Goal: Task Accomplishment & Management: Use online tool/utility

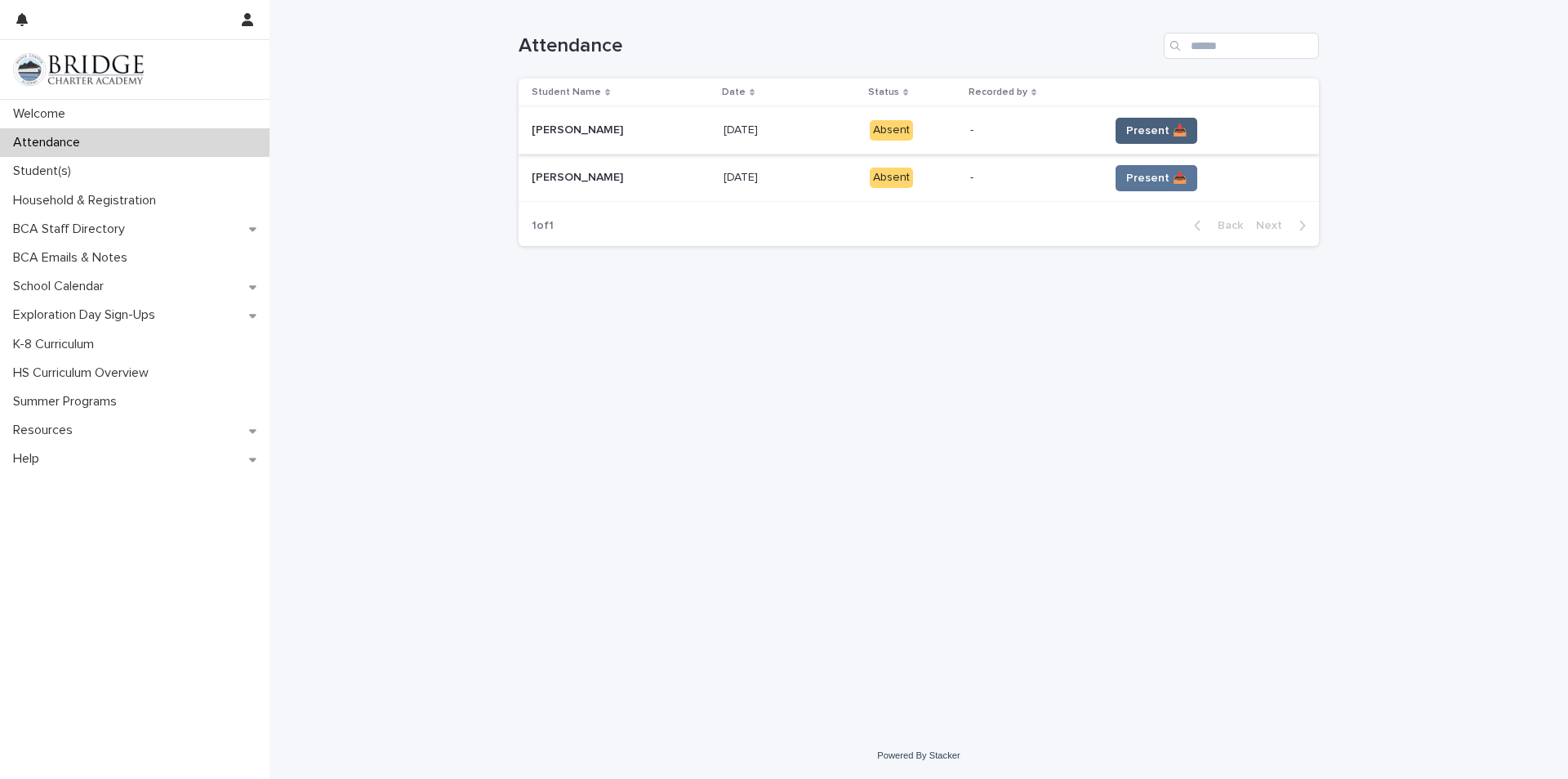
click at [1167, 135] on span "Present 📥" at bounding box center [1156, 131] width 60 height 16
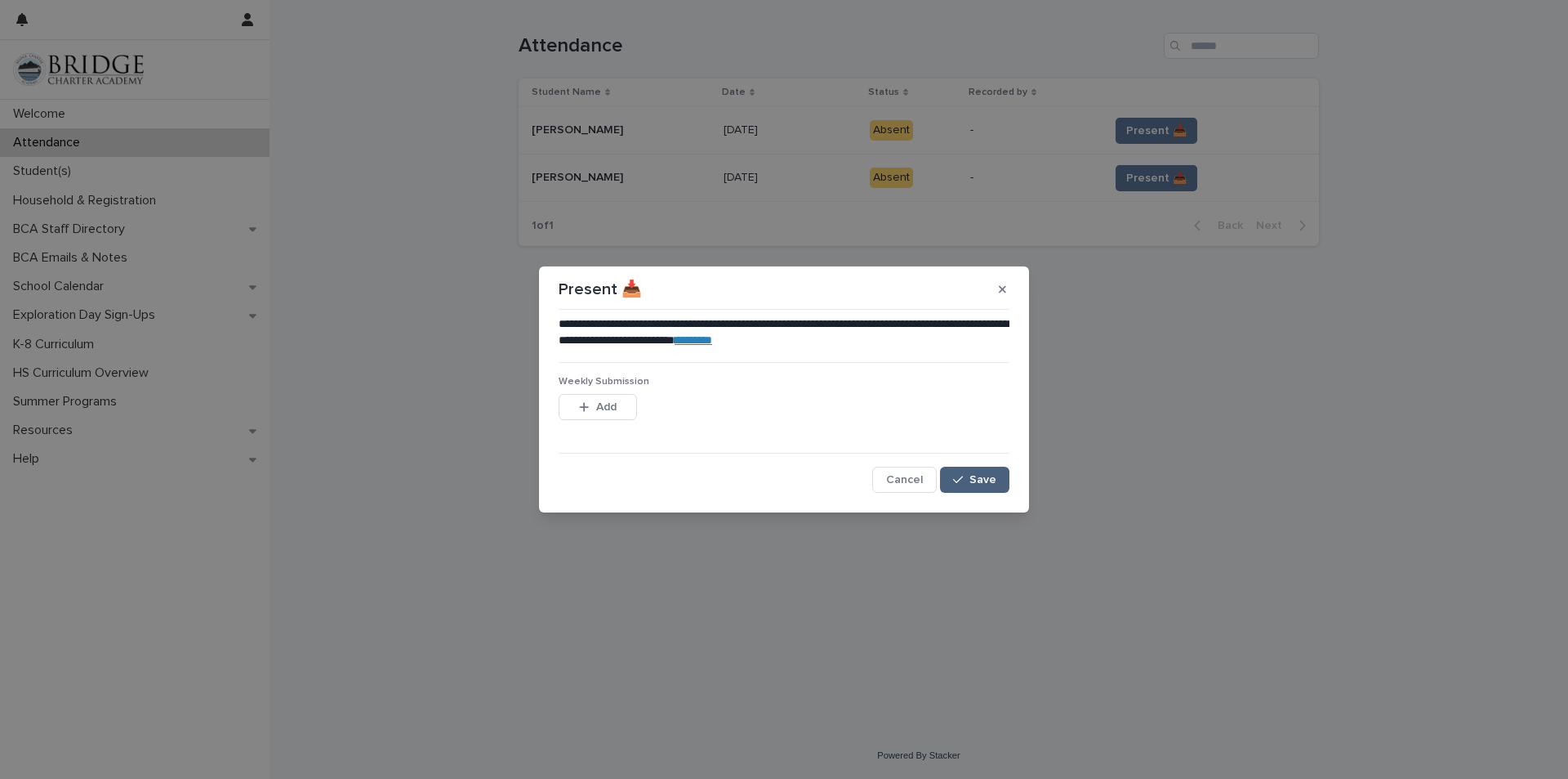
click at [976, 474] on span "Save" at bounding box center [983, 479] width 27 height 12
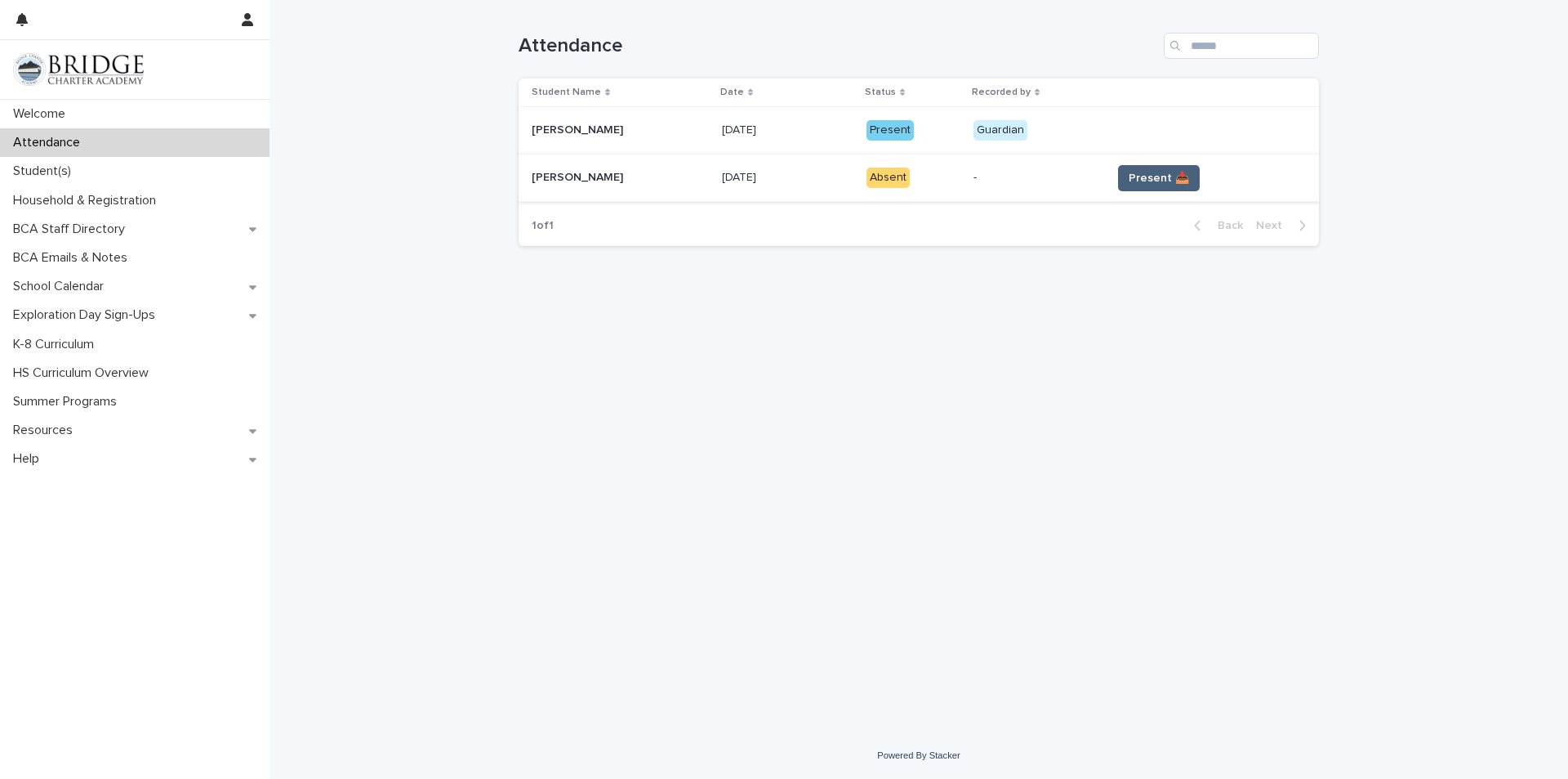
click at [1159, 187] on button "Present 📥" at bounding box center [1158, 177] width 82 height 26
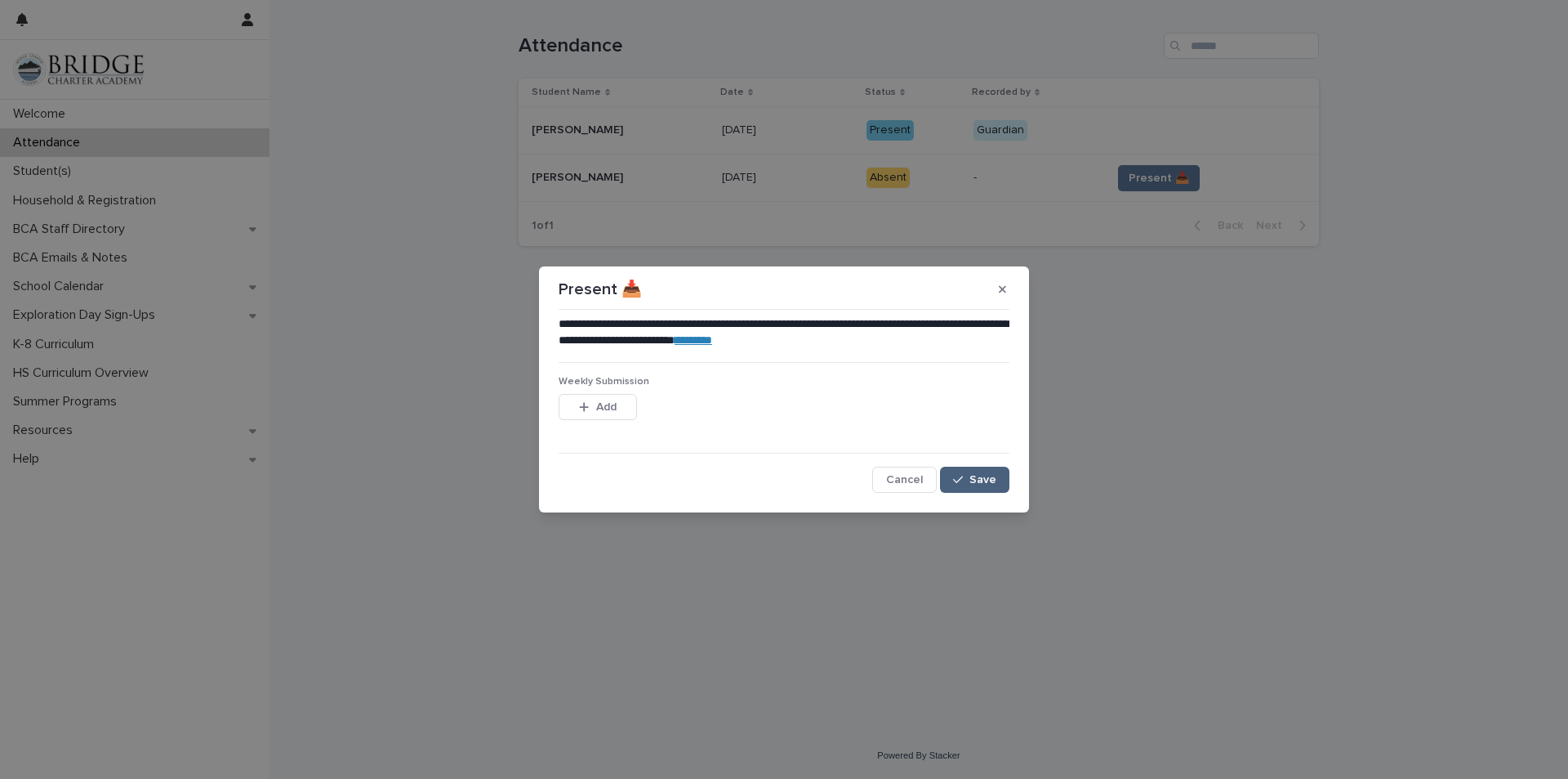
click at [978, 473] on button "Save" at bounding box center [974, 479] width 69 height 26
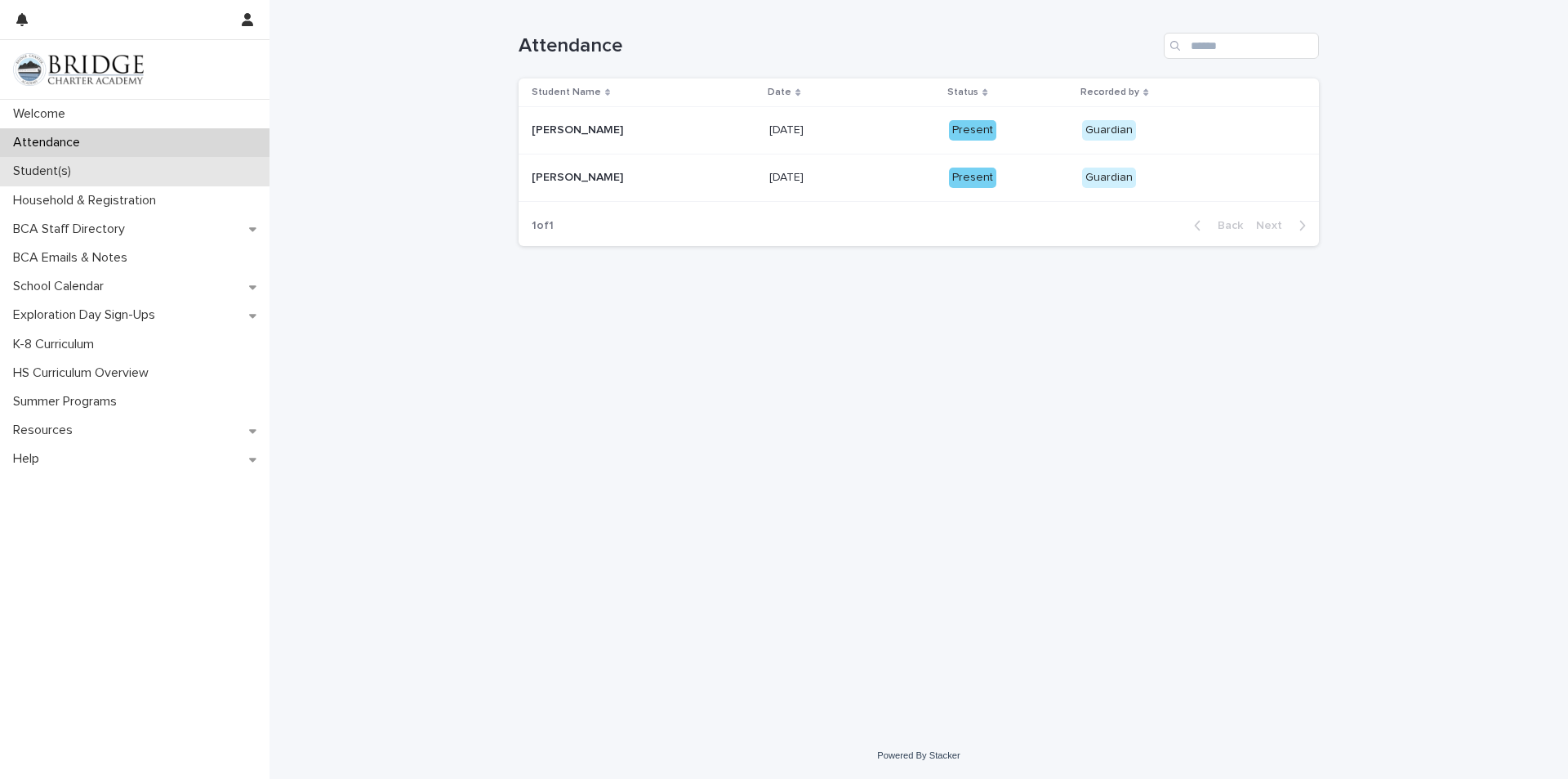
click at [122, 163] on div "Student(s)" at bounding box center [134, 171] width 269 height 29
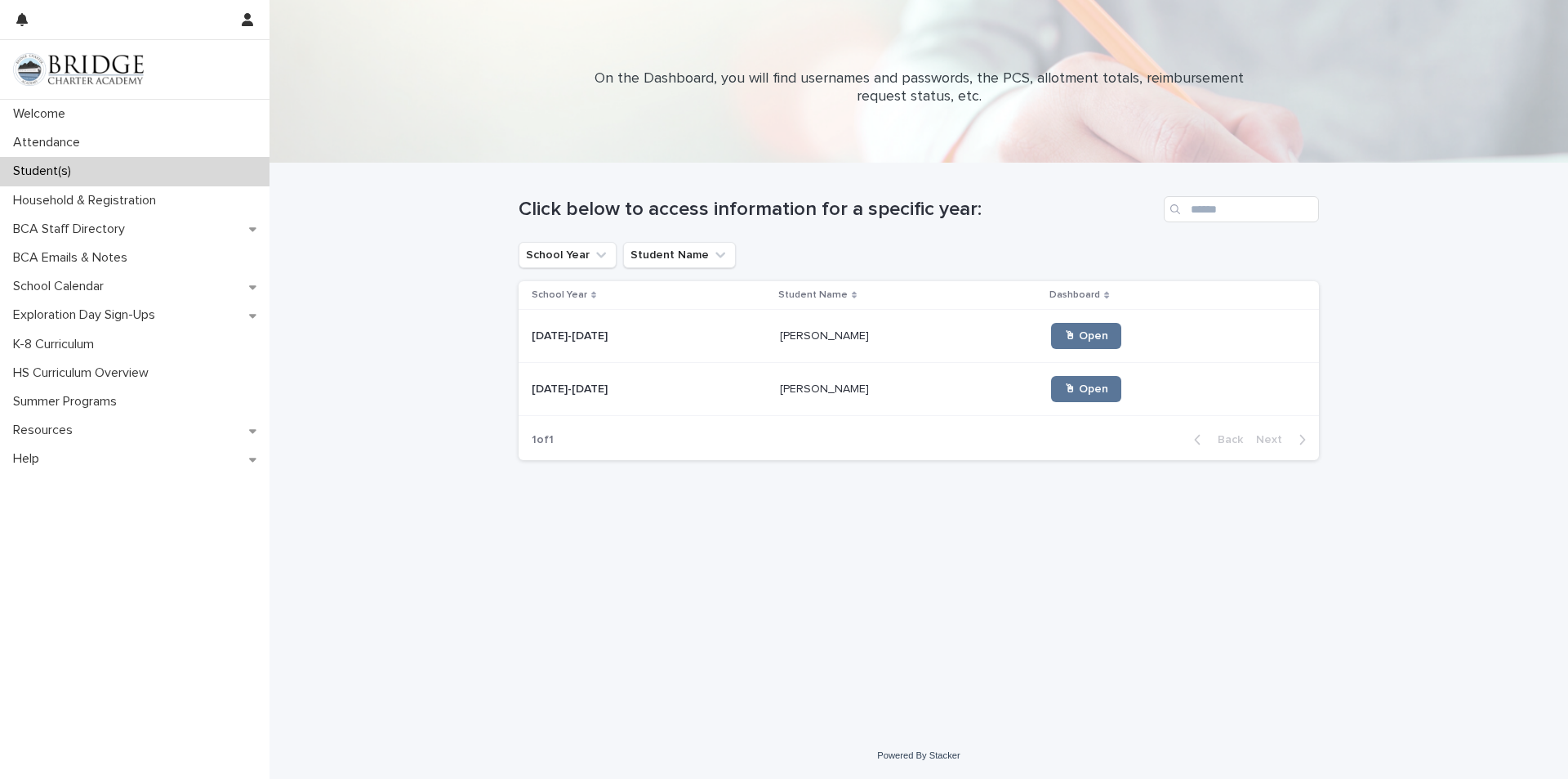
click at [773, 348] on td "[PERSON_NAME] [PERSON_NAME]" at bounding box center [909, 336] width 272 height 53
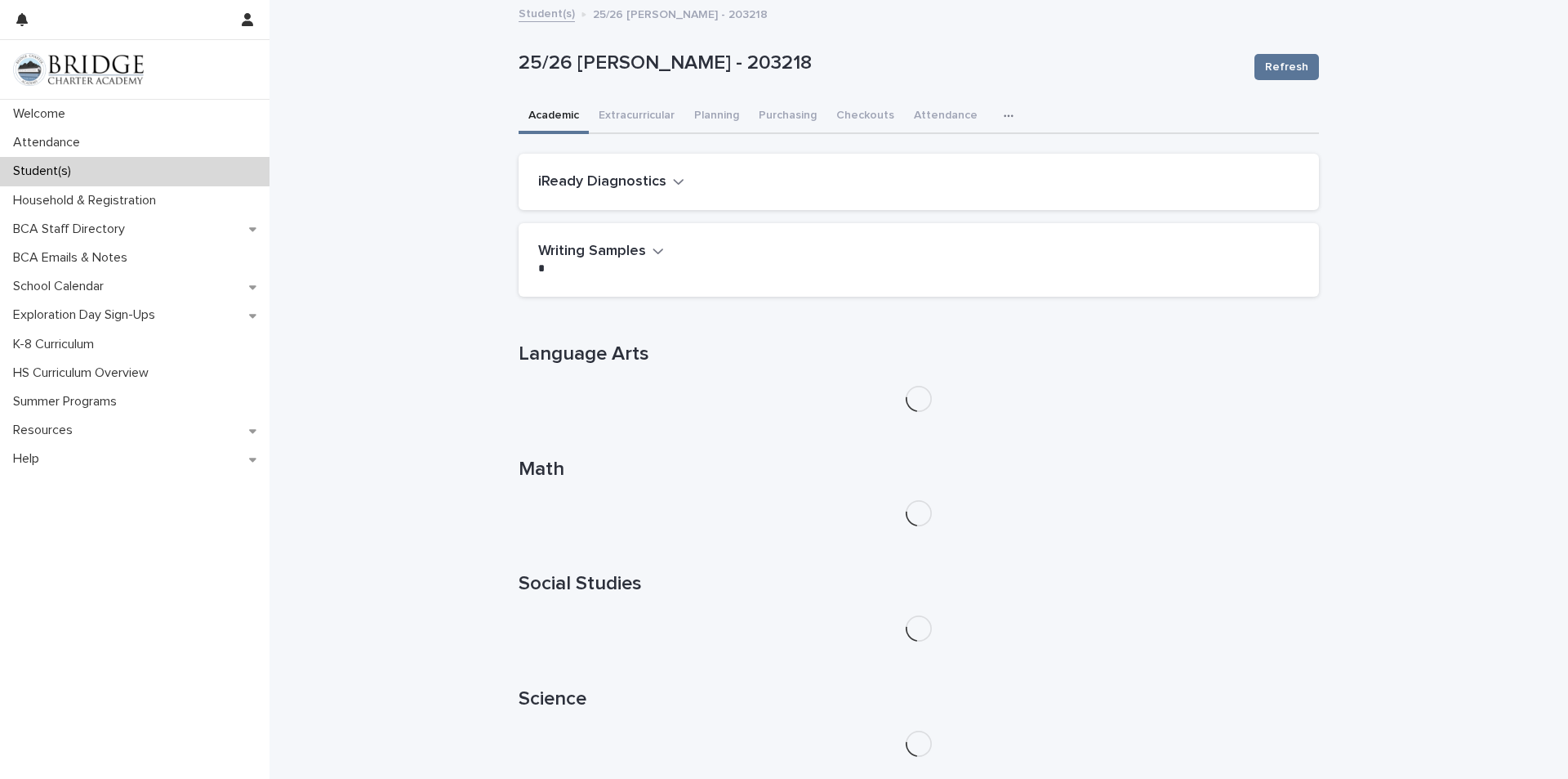
click at [673, 181] on icon "button" at bounding box center [679, 181] width 12 height 14
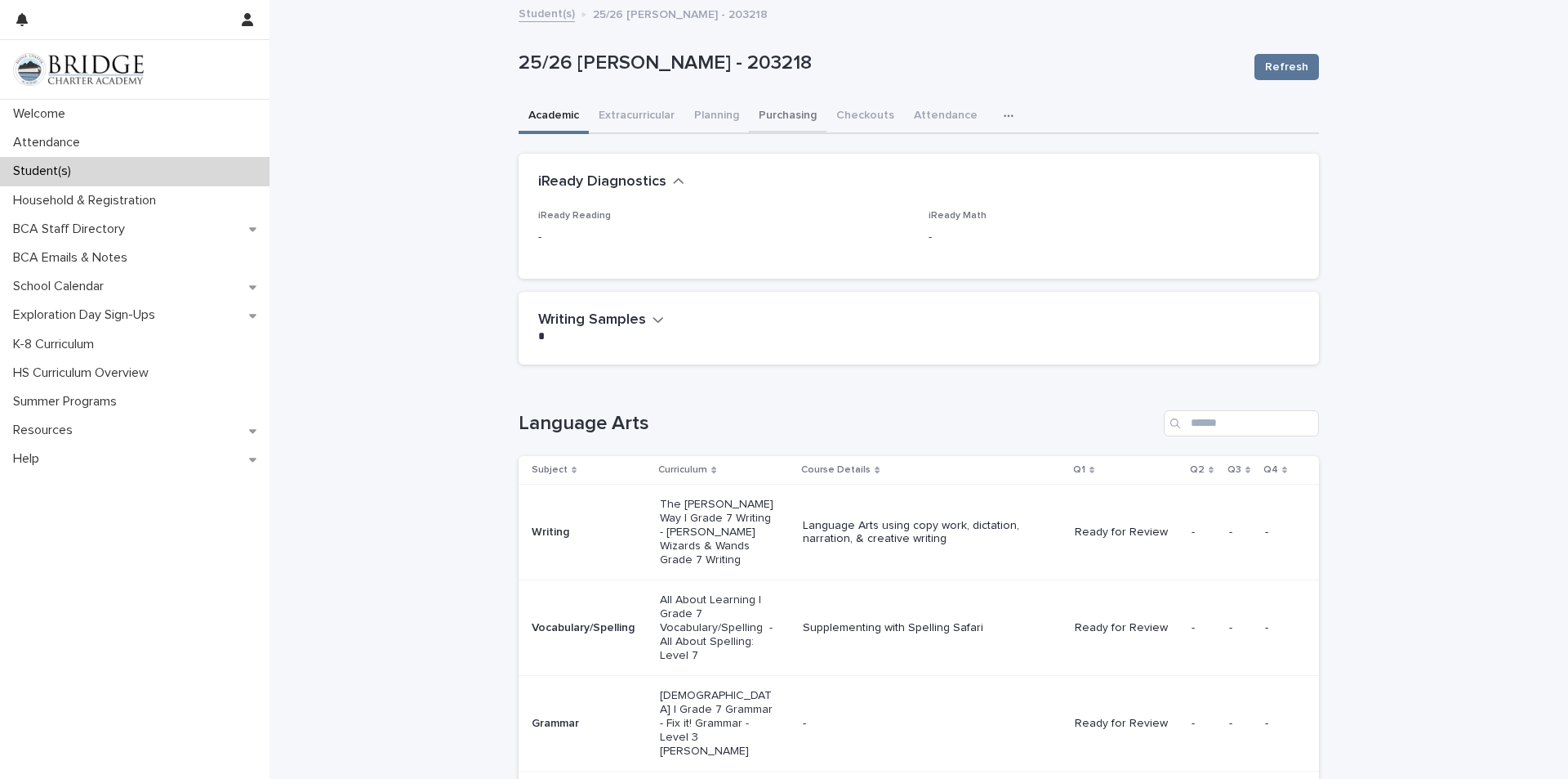
click at [770, 117] on button "Purchasing" at bounding box center [788, 117] width 77 height 34
